Goal: Task Accomplishment & Management: Manage account settings

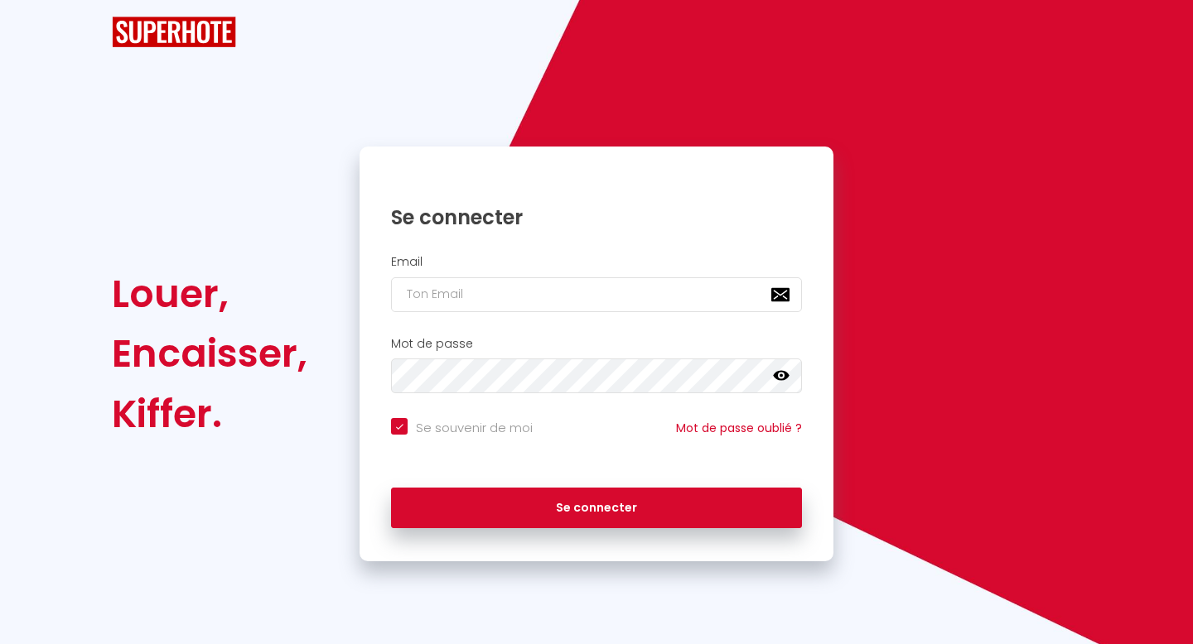
checkbox input "true"
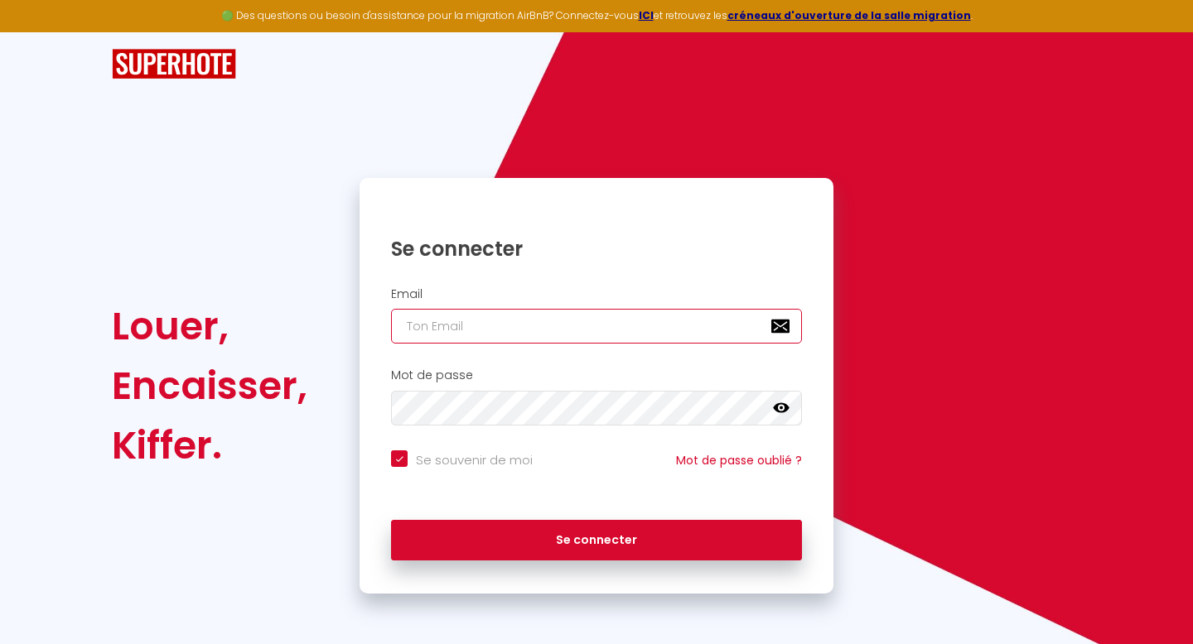
click at [608, 323] on input "email" at bounding box center [596, 326] width 411 height 35
type input "c"
checkbox input "true"
type input "co"
checkbox input "true"
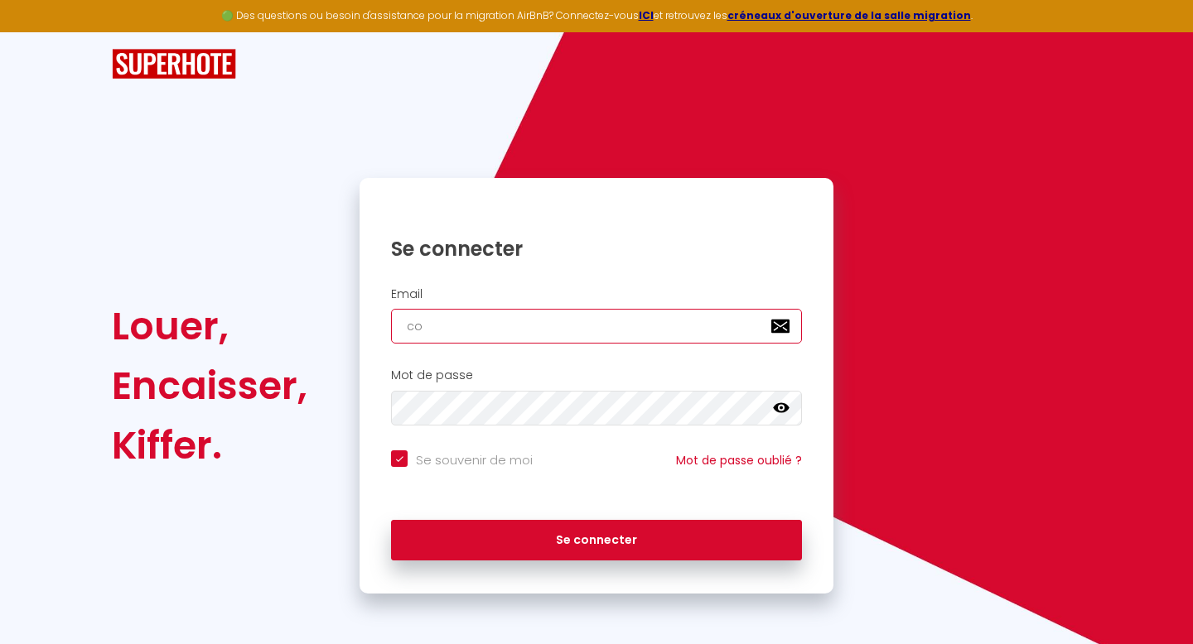
type input "con"
checkbox input "true"
type input "cont"
checkbox input "true"
type input "conta"
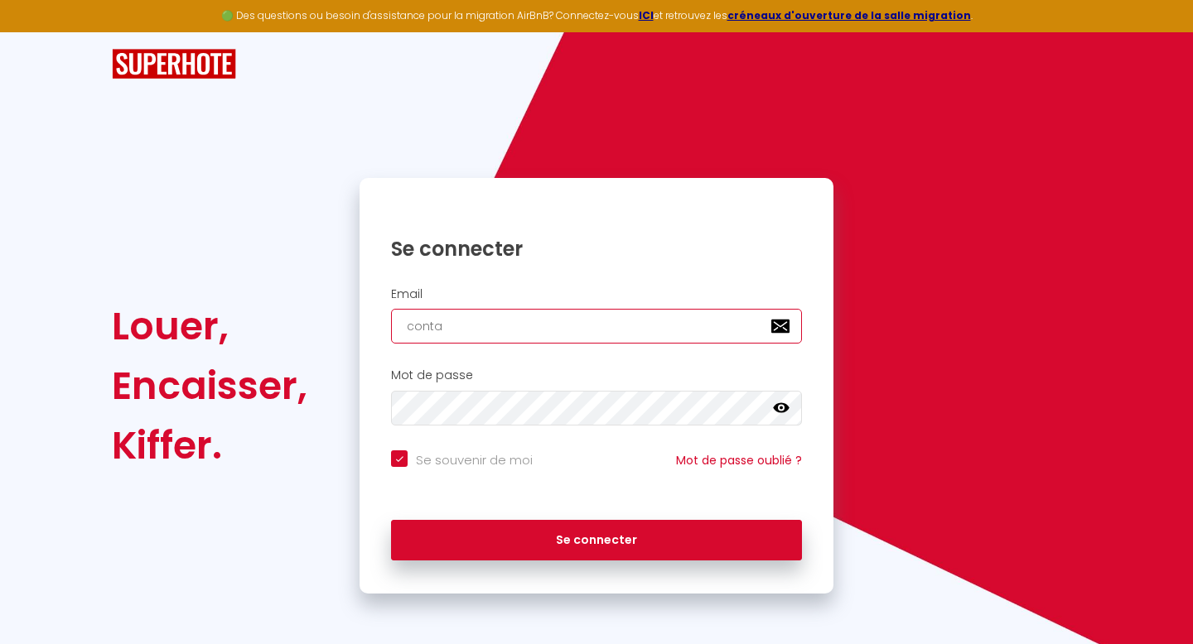
checkbox input "true"
type input "contat"
checkbox input "true"
type input "conta"
checkbox input "true"
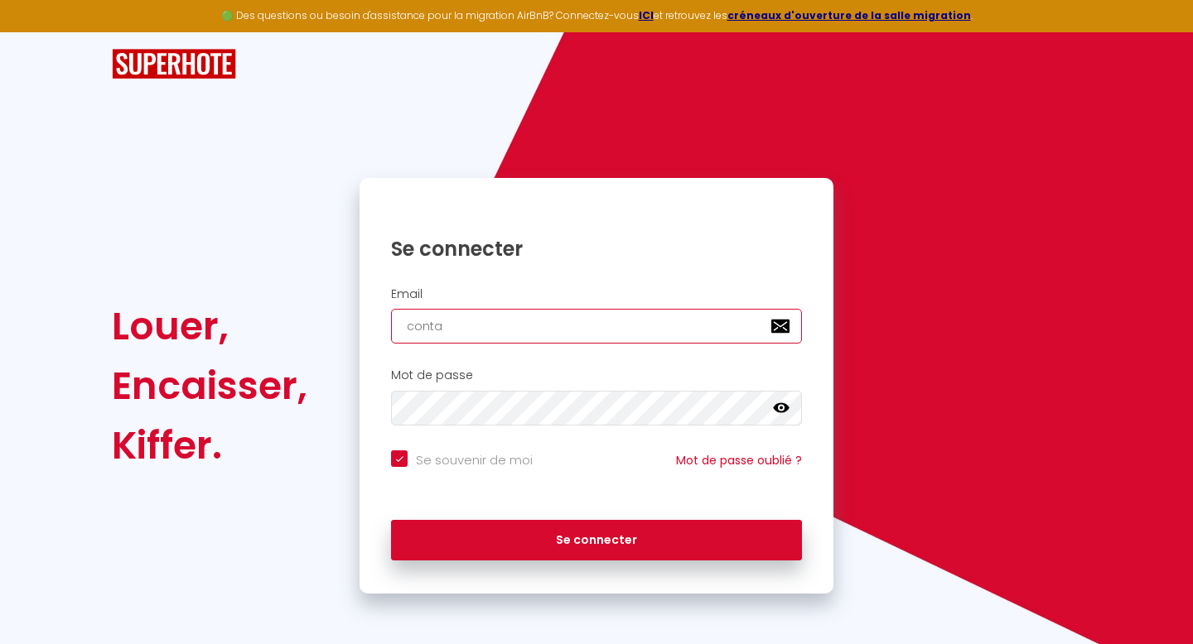
type input "contac"
checkbox input "true"
type input "contact"
checkbox input "true"
type input "contact@"
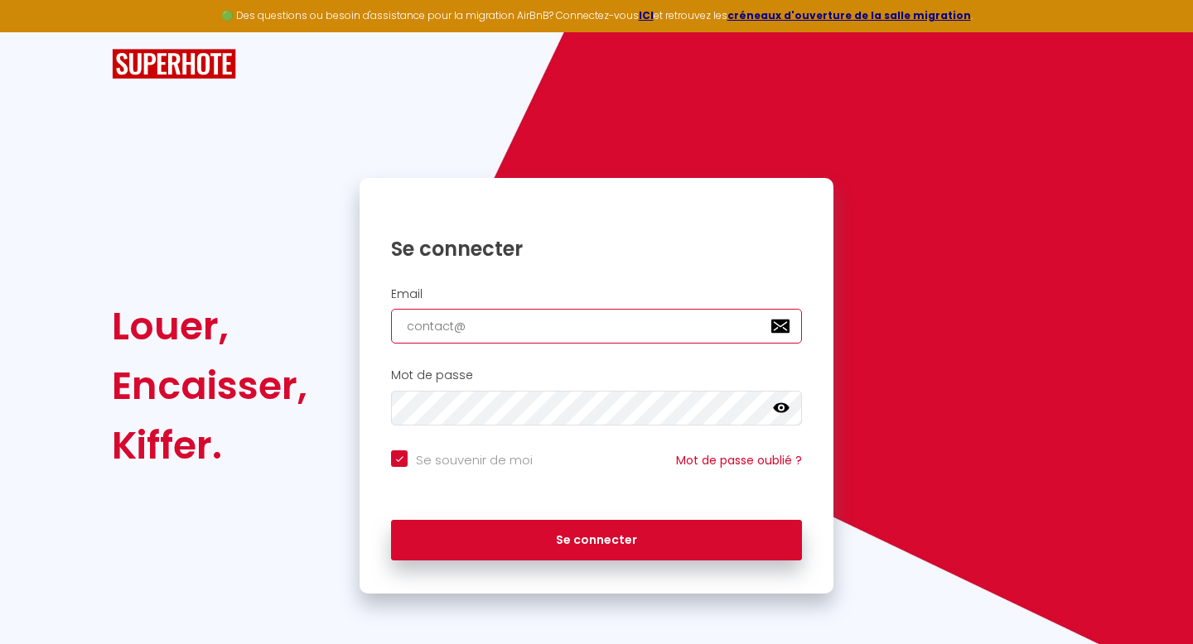
checkbox input "true"
type input "contact@b"
checkbox input "true"
type input "contact@be"
checkbox input "true"
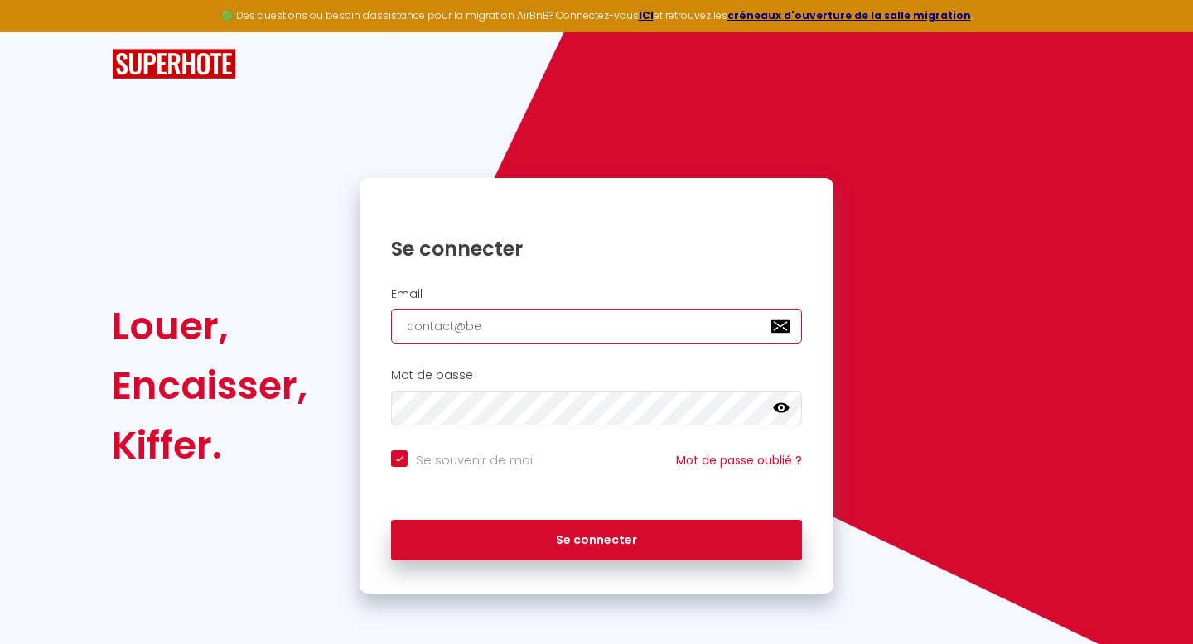
type input "contact@be-"
checkbox input "true"
type input "contact@be-m"
checkbox input "true"
type input "contact@be-my"
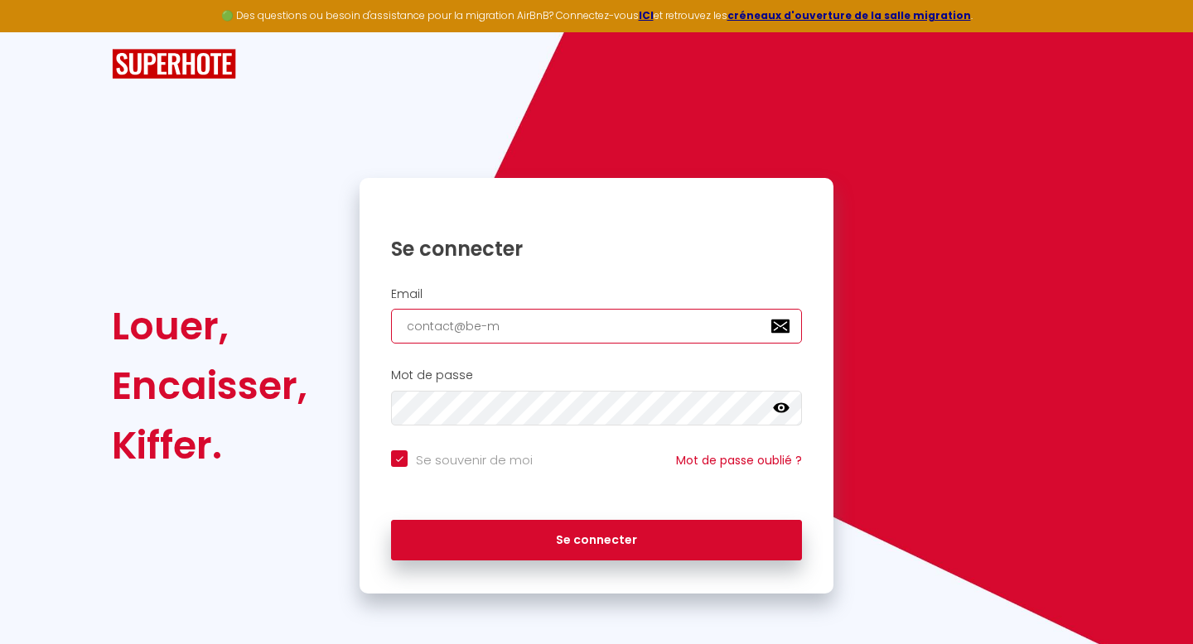
checkbox input "true"
type input "contact@be-my-"
checkbox input "true"
type input "contact@be-my-h"
checkbox input "true"
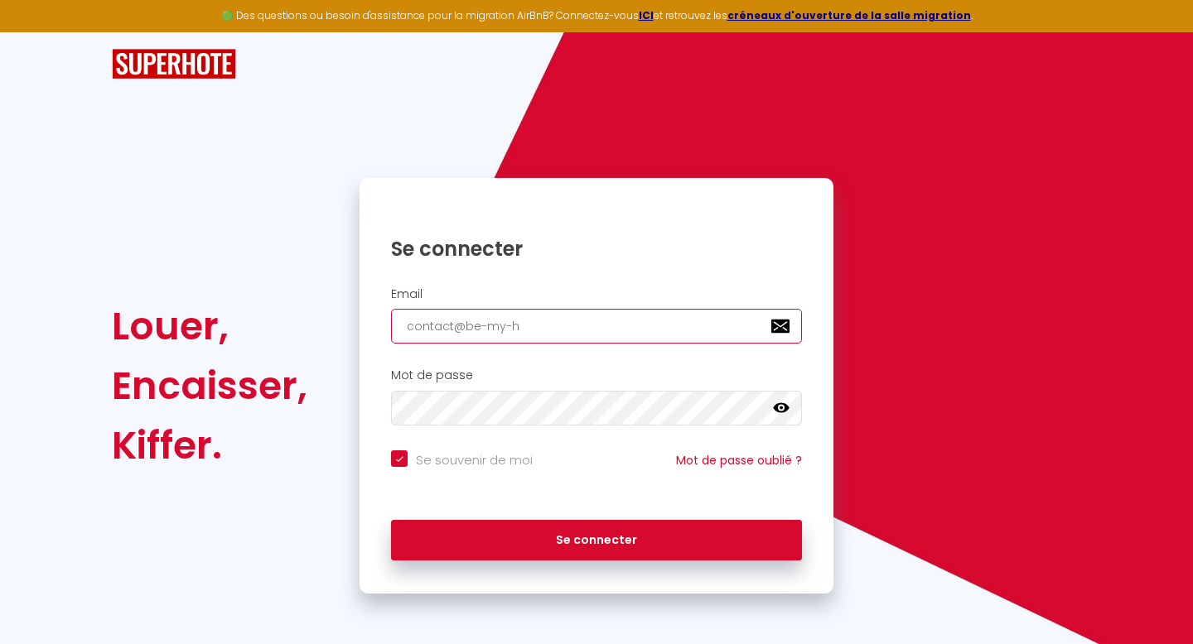
type input "contact@be-my-ho"
checkbox input "true"
type input "contact@be-my-hos"
checkbox input "true"
type input "contact@be-my-host"
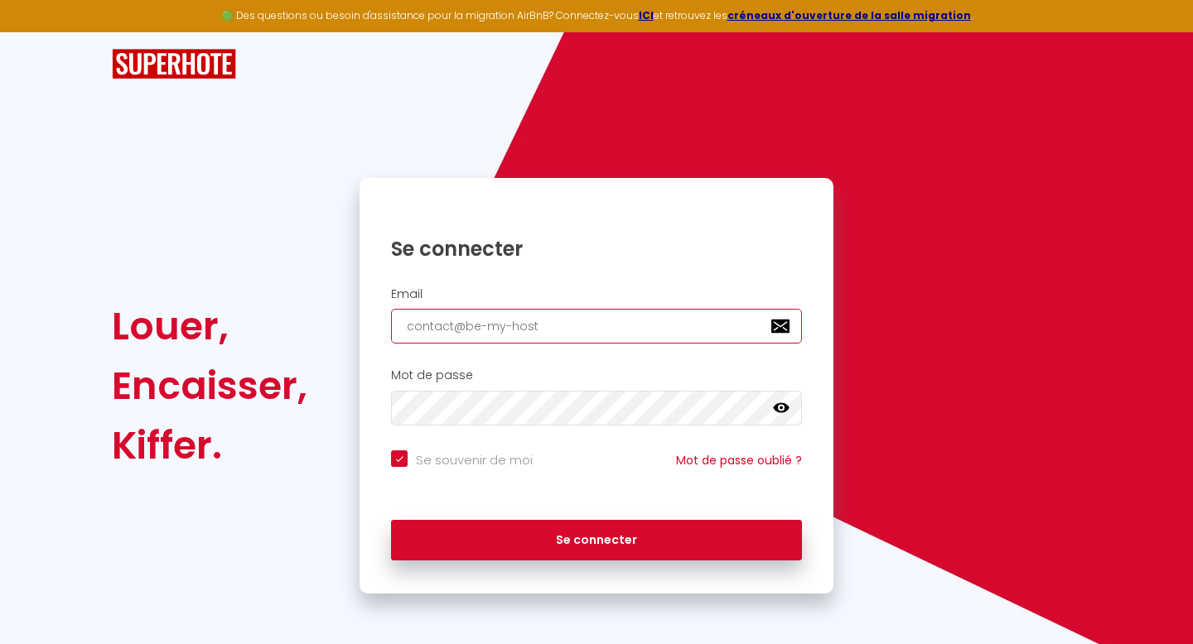
checkbox input "true"
type input "contact@be-my-host."
checkbox input "true"
type input "contact@be-my-host.f"
checkbox input "true"
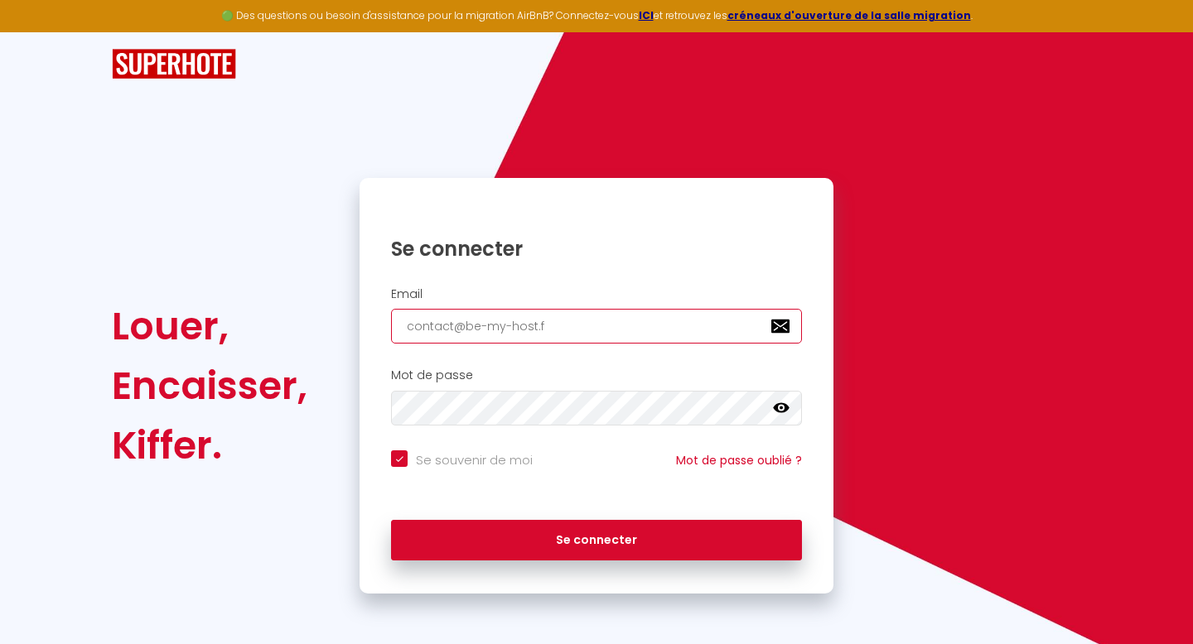
type input "[EMAIL_ADDRESS][DOMAIN_NAME]"
checkbox input "true"
type input "[EMAIL_ADDRESS][DOMAIN_NAME]"
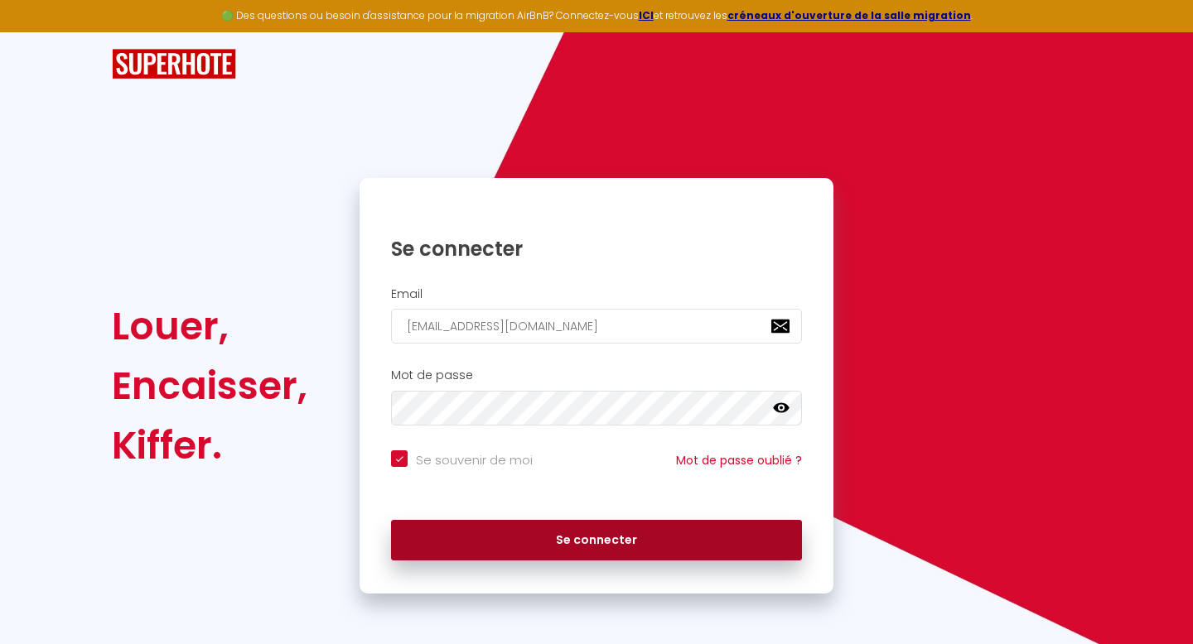
click at [567, 538] on button "Se connecter" at bounding box center [596, 540] width 411 height 41
checkbox input "true"
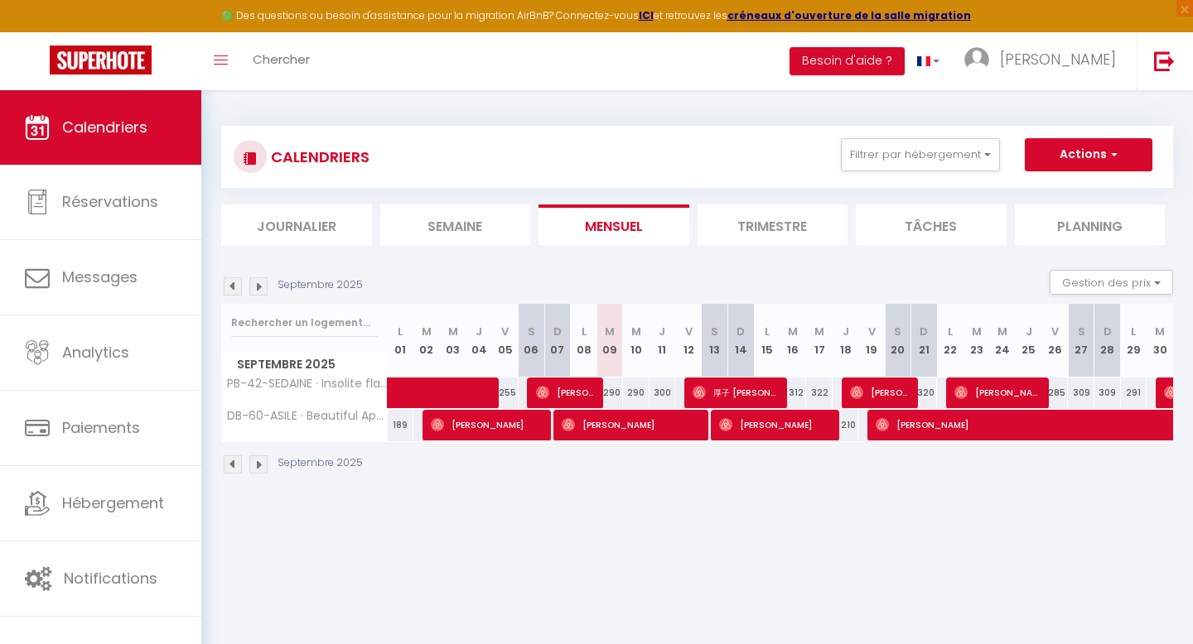
click at [260, 288] on img at bounding box center [258, 286] width 18 height 18
